Goal: Information Seeking & Learning: Learn about a topic

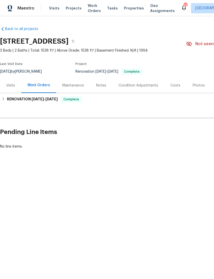
click at [196, 86] on div "Photos" at bounding box center [199, 85] width 12 height 5
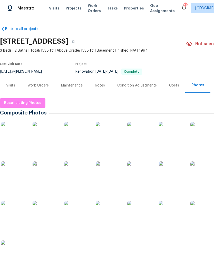
click at [15, 134] on img at bounding box center [14, 135] width 26 height 26
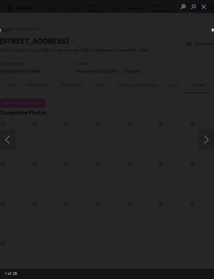
click at [207, 139] on button "Next image" at bounding box center [206, 140] width 15 height 21
click at [207, 138] on button "Next image" at bounding box center [206, 140] width 15 height 21
click at [207, 139] on button "Next image" at bounding box center [206, 140] width 15 height 21
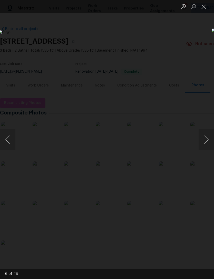
click at [167, 153] on img "Lightbox" at bounding box center [83, 139] width 168 height 218
click at [163, 167] on img "Lightbox" at bounding box center [83, 139] width 168 height 218
click at [208, 137] on button "Next image" at bounding box center [206, 140] width 15 height 21
click at [207, 137] on button "Next image" at bounding box center [206, 140] width 15 height 21
click at [207, 138] on button "Next image" at bounding box center [206, 140] width 15 height 21
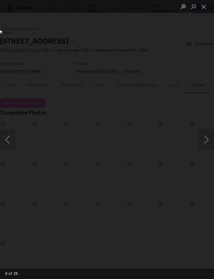
click at [205, 137] on button "Next image" at bounding box center [206, 140] width 15 height 21
click at [207, 139] on button "Next image" at bounding box center [206, 140] width 15 height 21
click at [208, 137] on button "Next image" at bounding box center [206, 140] width 15 height 21
click at [207, 140] on button "Next image" at bounding box center [206, 140] width 15 height 21
click at [209, 139] on button "Next image" at bounding box center [206, 140] width 15 height 21
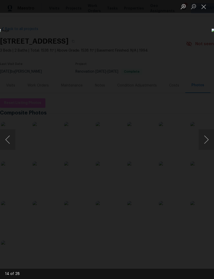
click at [209, 138] on button "Next image" at bounding box center [206, 140] width 15 height 21
click at [209, 137] on button "Next image" at bounding box center [206, 140] width 15 height 21
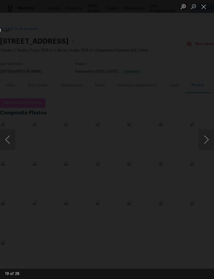
click at [208, 137] on button "Next image" at bounding box center [206, 140] width 15 height 21
click at [209, 136] on button "Next image" at bounding box center [206, 140] width 15 height 21
click at [208, 136] on button "Next image" at bounding box center [206, 140] width 15 height 21
click at [209, 135] on button "Next image" at bounding box center [206, 140] width 15 height 21
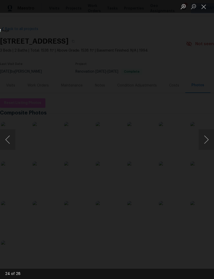
click at [209, 134] on button "Next image" at bounding box center [206, 140] width 15 height 21
click at [211, 133] on button "Next image" at bounding box center [206, 140] width 15 height 21
click at [210, 133] on button "Next image" at bounding box center [206, 140] width 15 height 21
click at [209, 133] on button "Next image" at bounding box center [206, 140] width 15 height 21
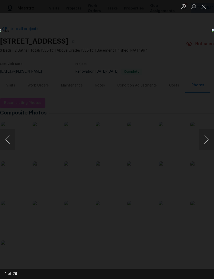
click at [208, 133] on button "Next image" at bounding box center [206, 140] width 15 height 21
click at [207, 133] on button "Next image" at bounding box center [206, 140] width 15 height 21
click at [206, 7] on button "Close lightbox" at bounding box center [204, 6] width 10 height 9
